Goal: Task Accomplishment & Management: Complete application form

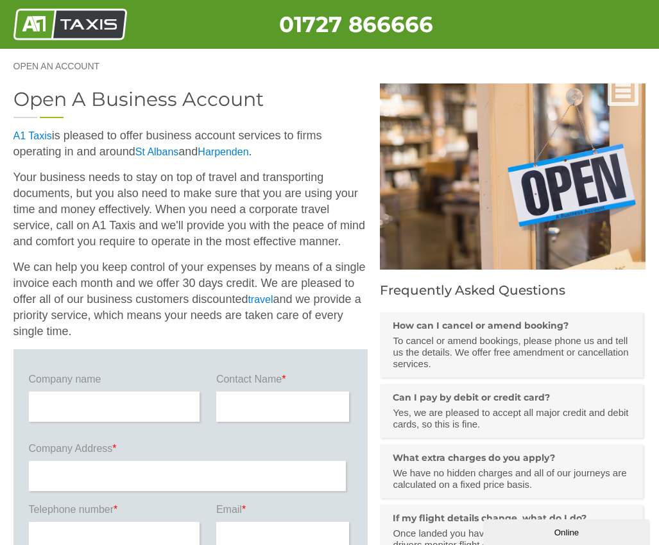
click at [70, 37] on img at bounding box center [70, 24] width 114 height 32
